Goal: Information Seeking & Learning: Check status

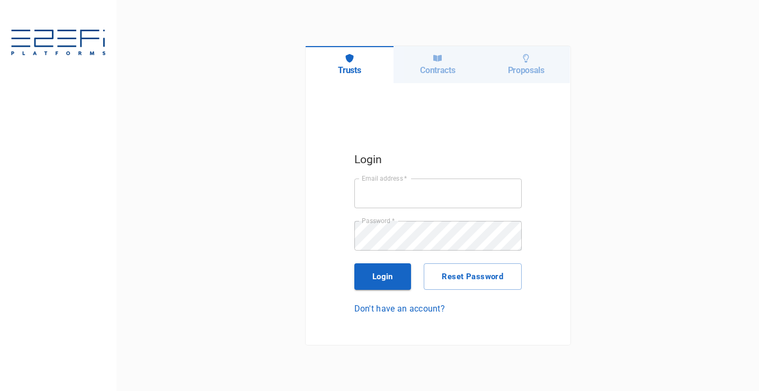
click at [447, 70] on h6 "Contracts" at bounding box center [437, 70] width 35 height 10
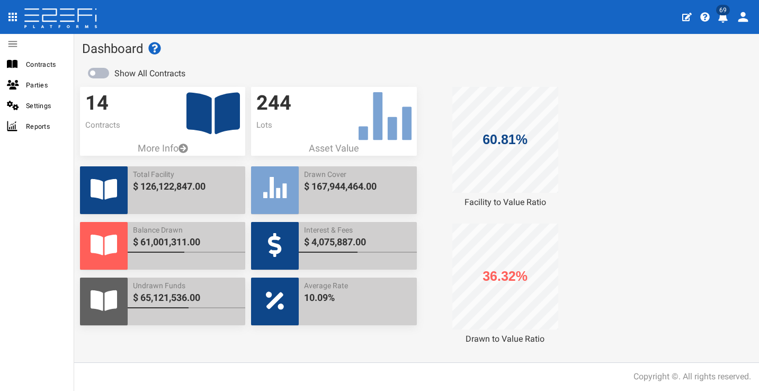
click at [728, 20] on icon "profile" at bounding box center [723, 17] width 11 height 11
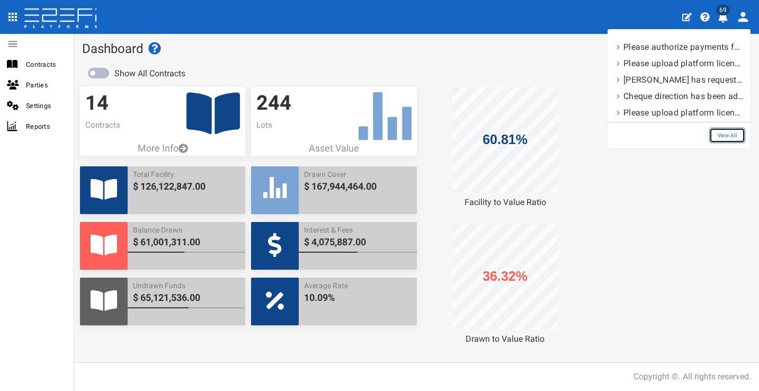
click at [732, 133] on link "View All" at bounding box center [727, 135] width 36 height 15
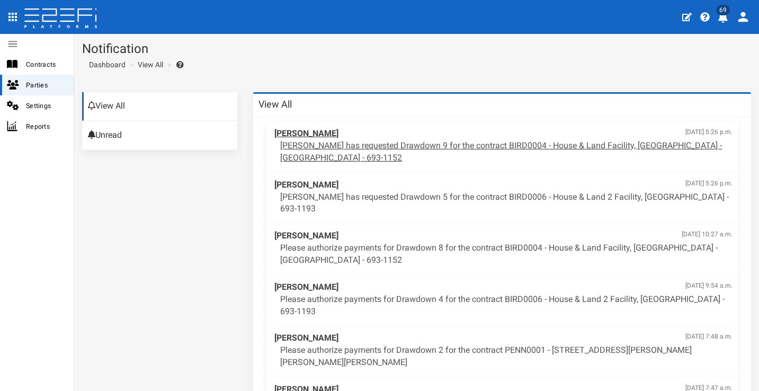
click at [501, 140] on p "[PERSON_NAME] has requested Drawdown 9 for the contract BIRD0004 - House & Land…" at bounding box center [506, 152] width 452 height 24
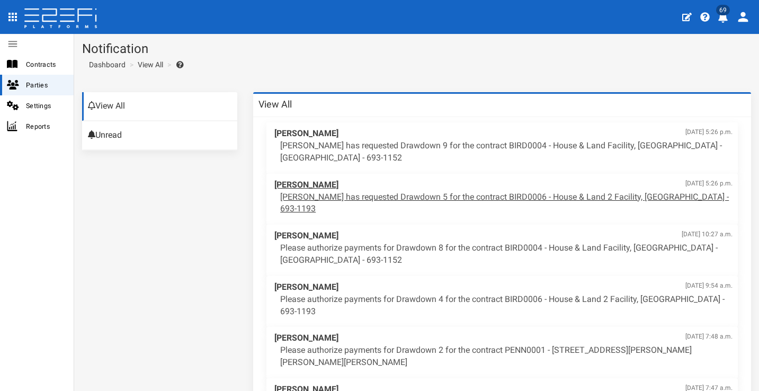
click at [365, 193] on p "[PERSON_NAME] has requested Drawdown 5 for the contract BIRD0006 - House & Land…" at bounding box center [506, 203] width 452 height 24
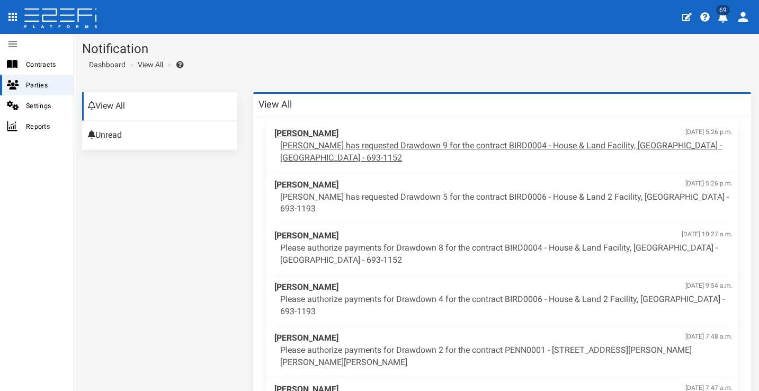
click at [444, 148] on p "[PERSON_NAME] has requested Drawdown 9 for the contract BIRD0004 - House & Land…" at bounding box center [506, 152] width 452 height 24
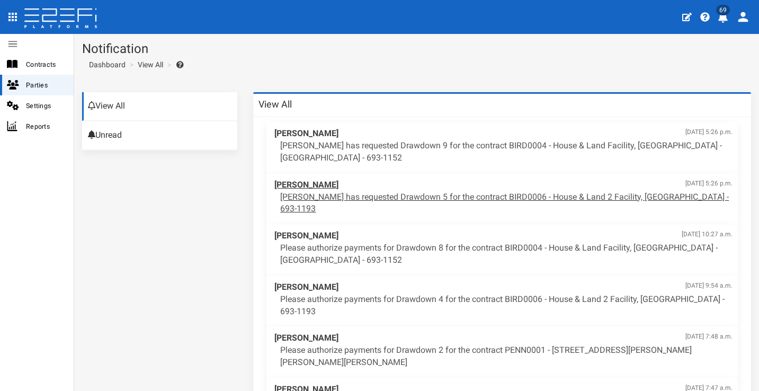
click at [430, 191] on p "[PERSON_NAME] has requested Drawdown 5 for the contract BIRD0006 - House & Land…" at bounding box center [506, 203] width 452 height 24
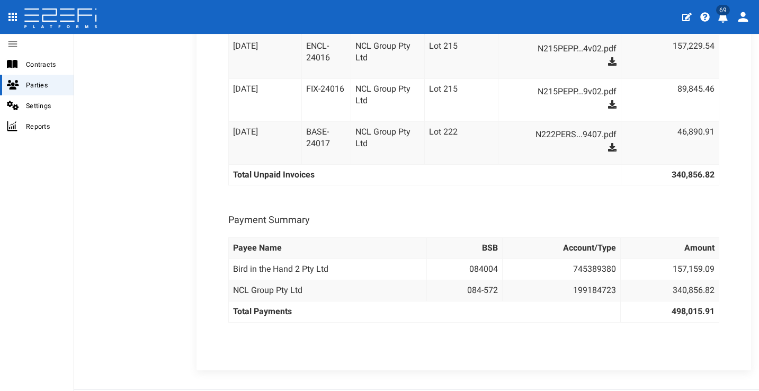
scroll to position [625, 0]
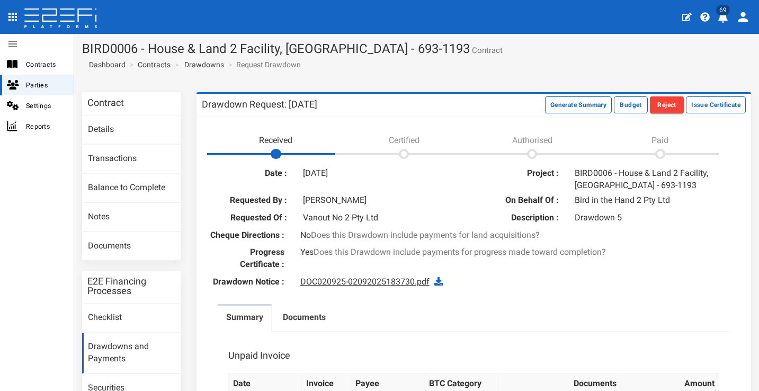
click at [382, 287] on link "DOC020925-02092025183730.pdf" at bounding box center [364, 282] width 129 height 10
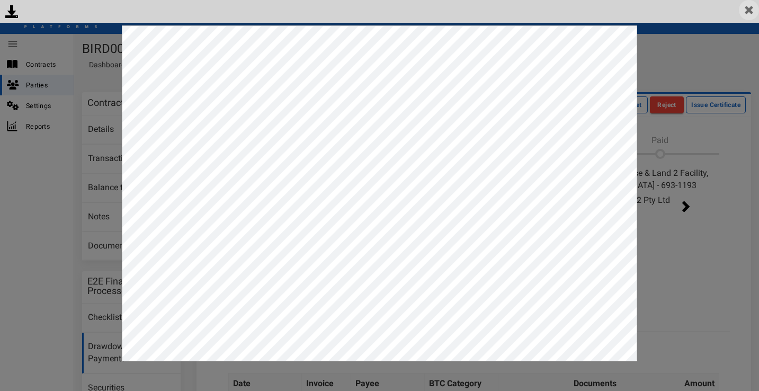
click at [749, 14] on img at bounding box center [749, 10] width 20 height 20
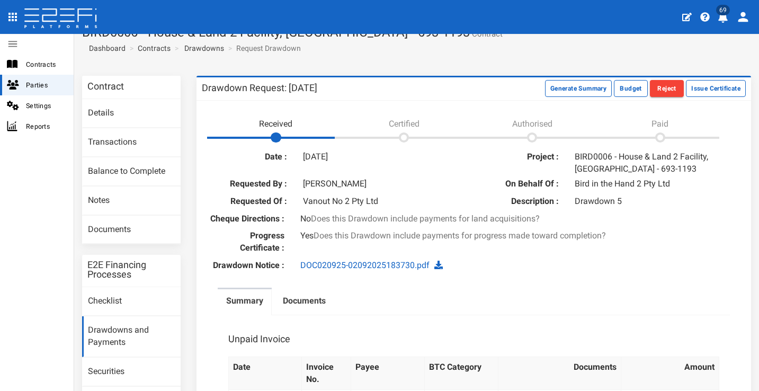
scroll to position [118, 0]
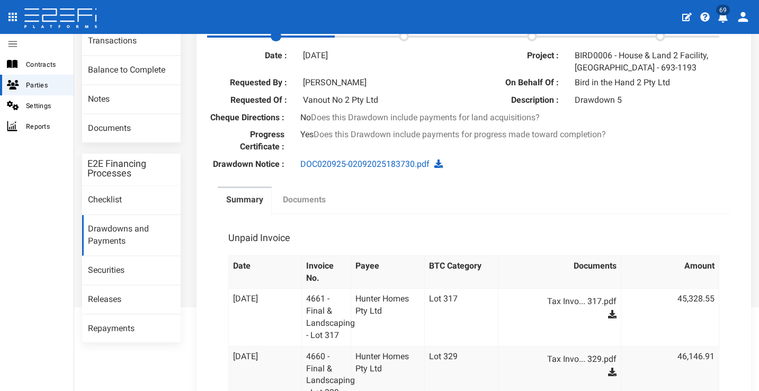
click at [315, 215] on link "Documents" at bounding box center [304, 201] width 60 height 26
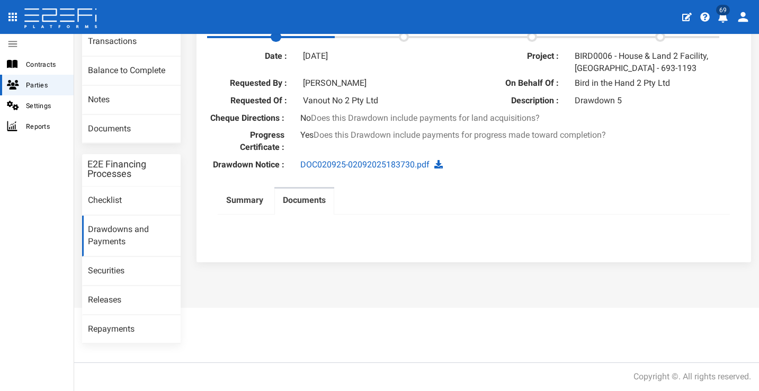
scroll to position [111, 0]
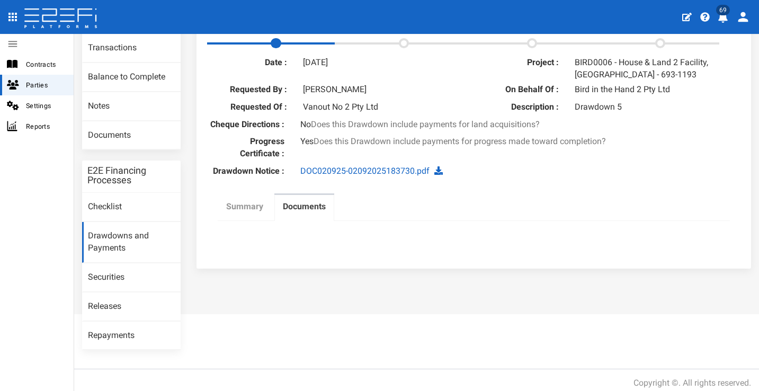
click at [251, 212] on label "Summary" at bounding box center [244, 207] width 37 height 12
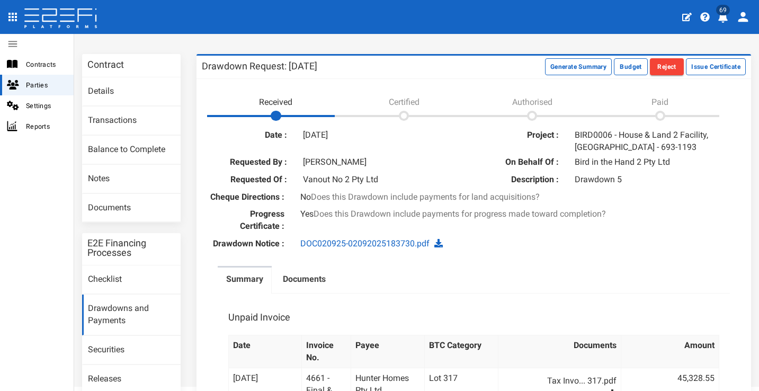
scroll to position [0, 0]
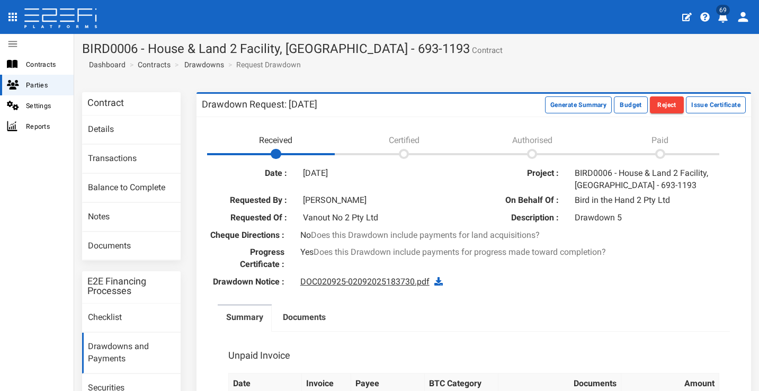
click at [385, 286] on link "DOC020925-02092025183730.pdf" at bounding box center [364, 282] width 129 height 10
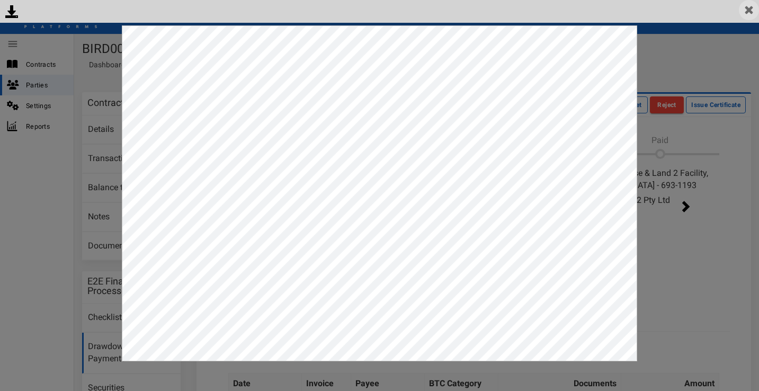
click at [750, 10] on img at bounding box center [749, 10] width 20 height 20
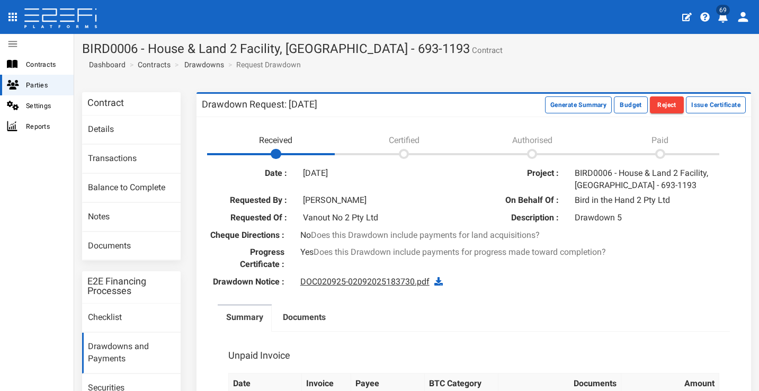
click at [353, 287] on link "DOC020925-02092025183730.pdf" at bounding box center [364, 282] width 129 height 10
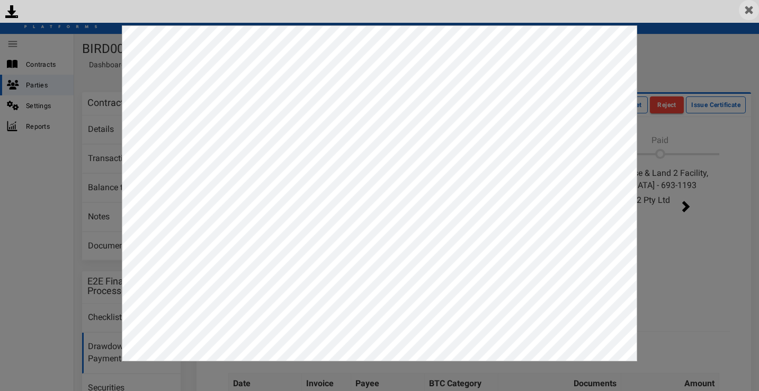
click at [752, 8] on img at bounding box center [749, 10] width 20 height 20
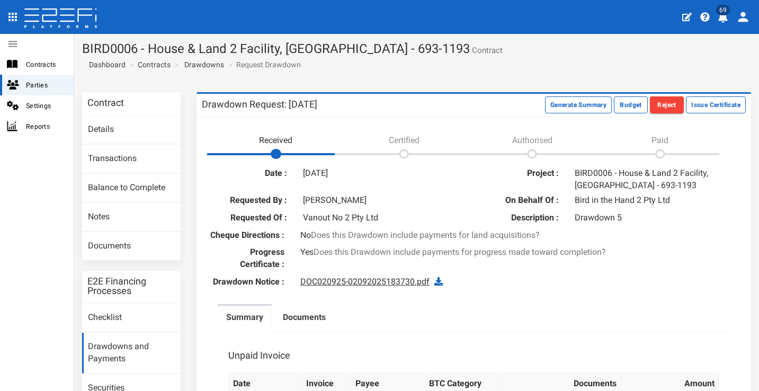
click at [362, 287] on link "DOC020925-02092025183730.pdf" at bounding box center [364, 282] width 129 height 10
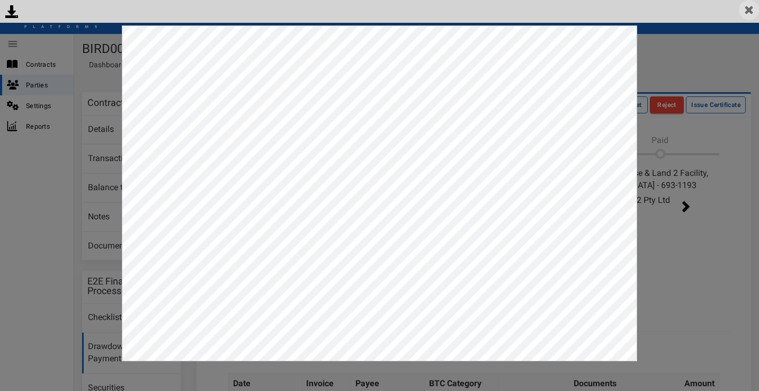
click at [745, 8] on img at bounding box center [749, 10] width 20 height 20
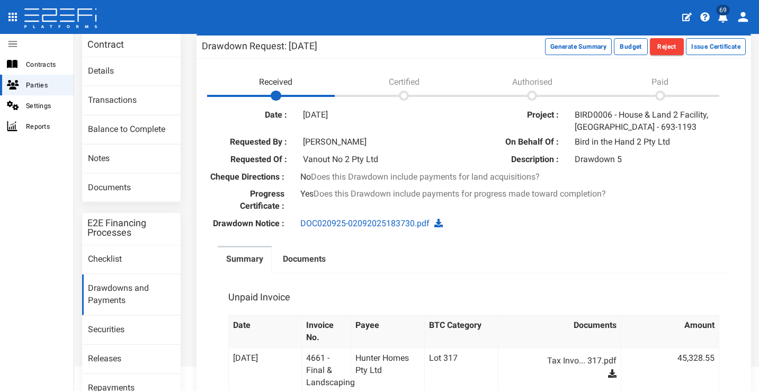
scroll to position [82, 0]
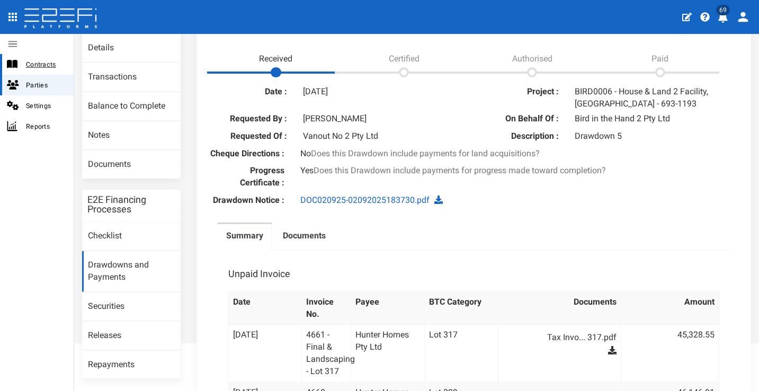
click at [55, 63] on span "Contracts" at bounding box center [45, 64] width 39 height 12
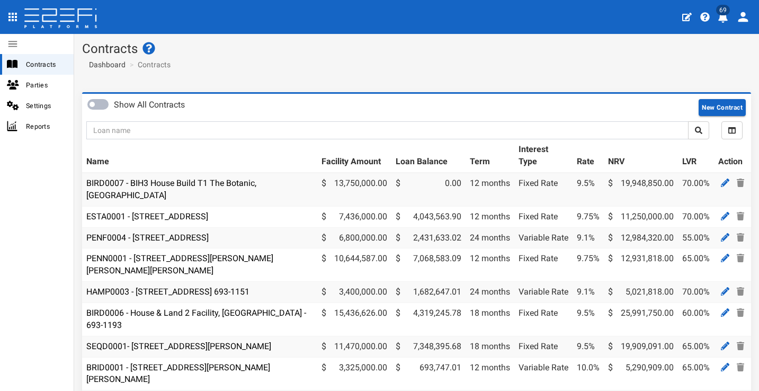
click at [728, 25] on button "69" at bounding box center [724, 16] width 21 height 26
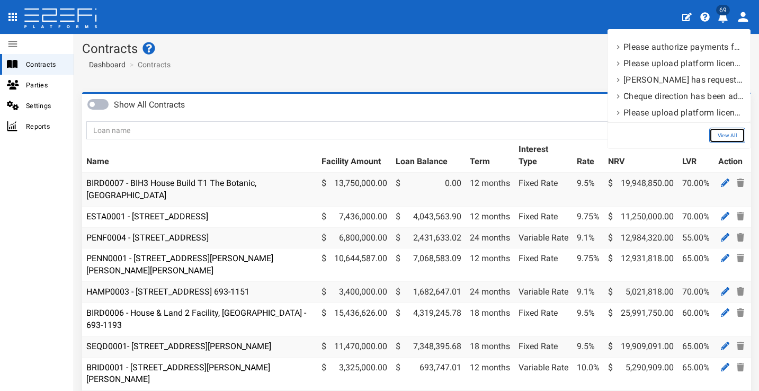
click at [732, 134] on link "View All" at bounding box center [727, 135] width 36 height 15
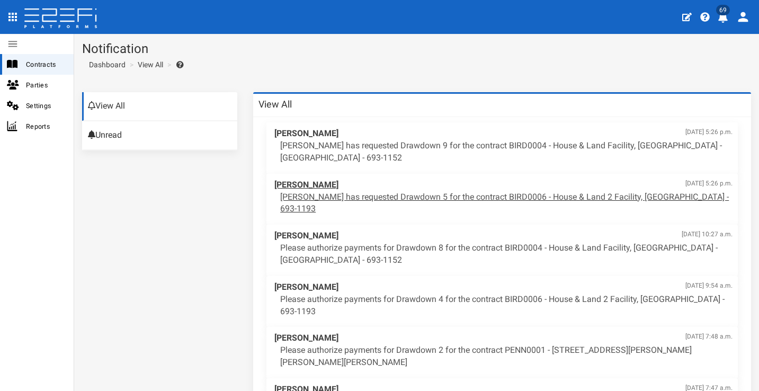
click at [533, 194] on p "[PERSON_NAME] has requested Drawdown 5 for the contract BIRD0006 - House & Land…" at bounding box center [506, 203] width 452 height 24
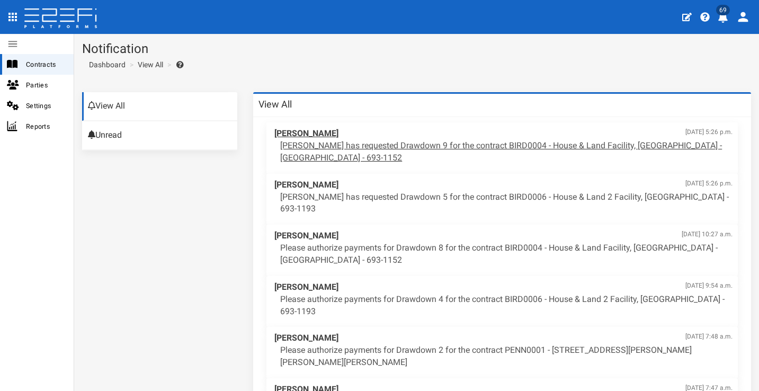
click at [406, 137] on span "[PERSON_NAME] [DATE] 5:26 p.m." at bounding box center [503, 134] width 458 height 12
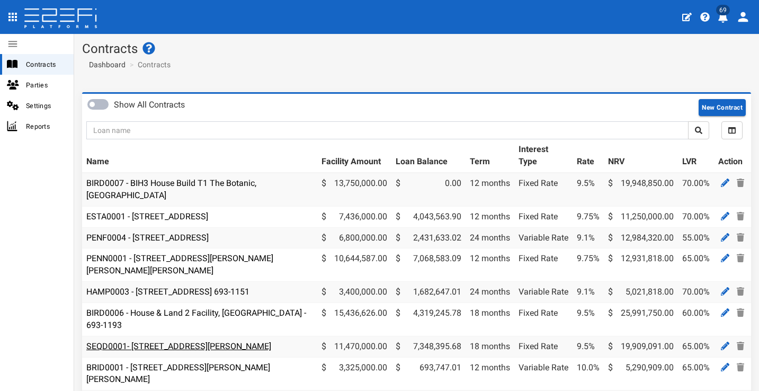
click at [152, 341] on link "SEQD0001- [STREET_ADDRESS][PERSON_NAME]" at bounding box center [178, 346] width 185 height 10
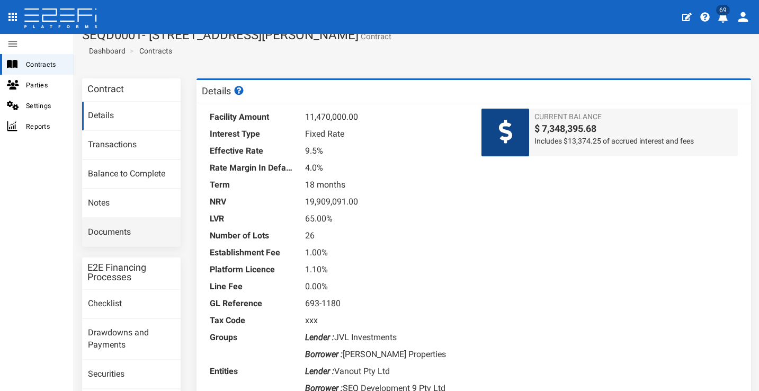
scroll to position [37, 0]
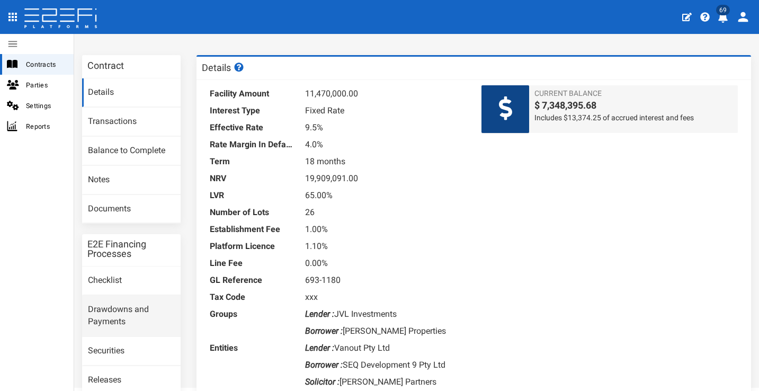
click at [122, 309] on link "Drawdowns and Payments" at bounding box center [131, 316] width 99 height 41
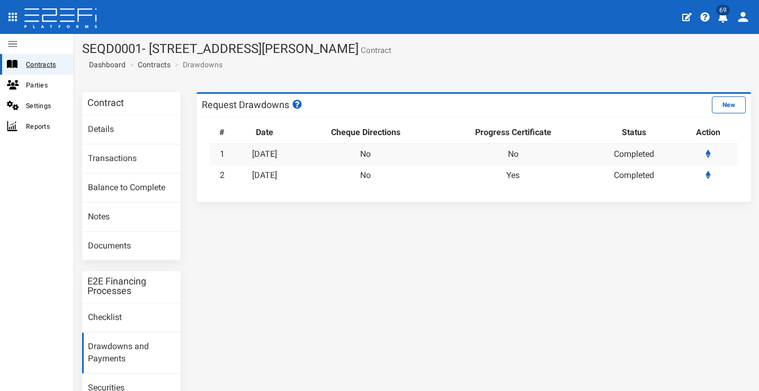
click at [55, 66] on span "Contracts" at bounding box center [45, 64] width 39 height 12
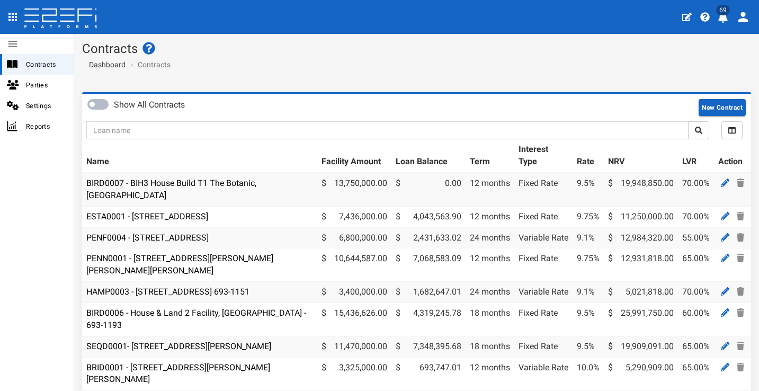
scroll to position [2, 0]
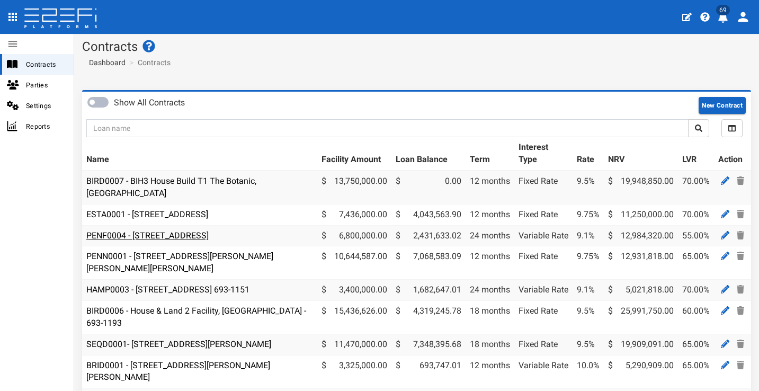
click at [209, 230] on link "PENF0004 - [STREET_ADDRESS]" at bounding box center [147, 235] width 122 height 10
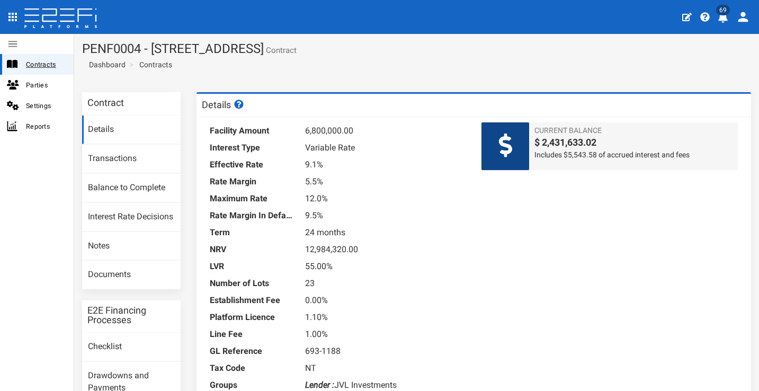
click at [33, 59] on span "Contracts" at bounding box center [45, 64] width 39 height 12
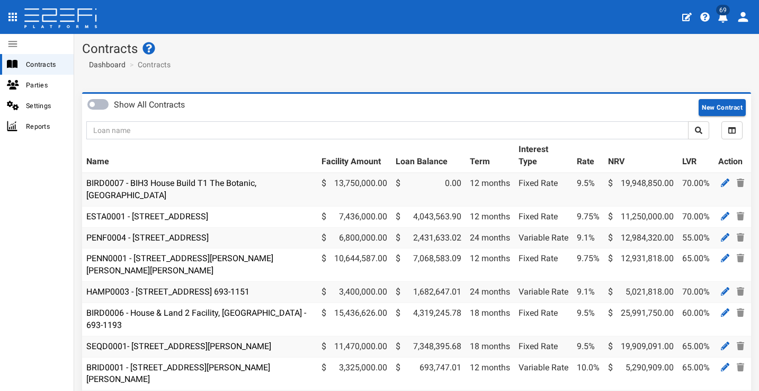
click at [725, 16] on icon "profile" at bounding box center [723, 17] width 10 height 11
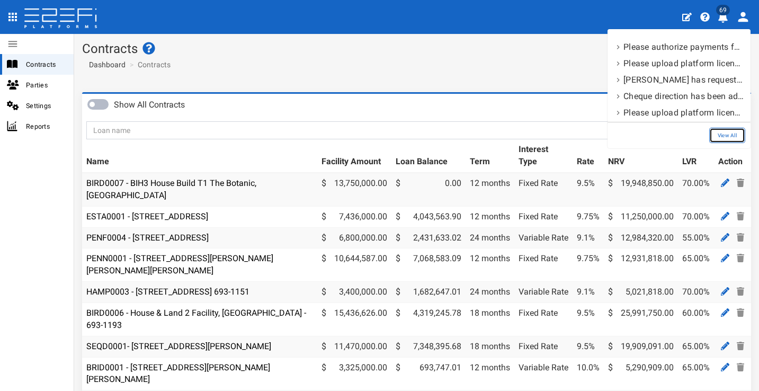
click at [726, 135] on link "View All" at bounding box center [727, 135] width 36 height 15
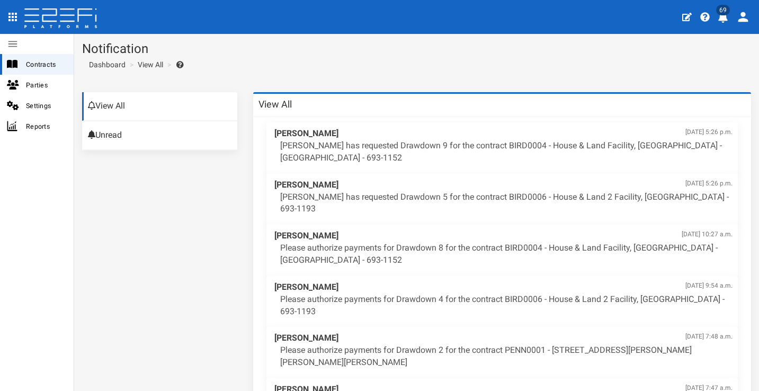
click at [647, 0] on div "69" at bounding box center [379, 17] width 759 height 34
